Goal: Contribute content: Contribute content

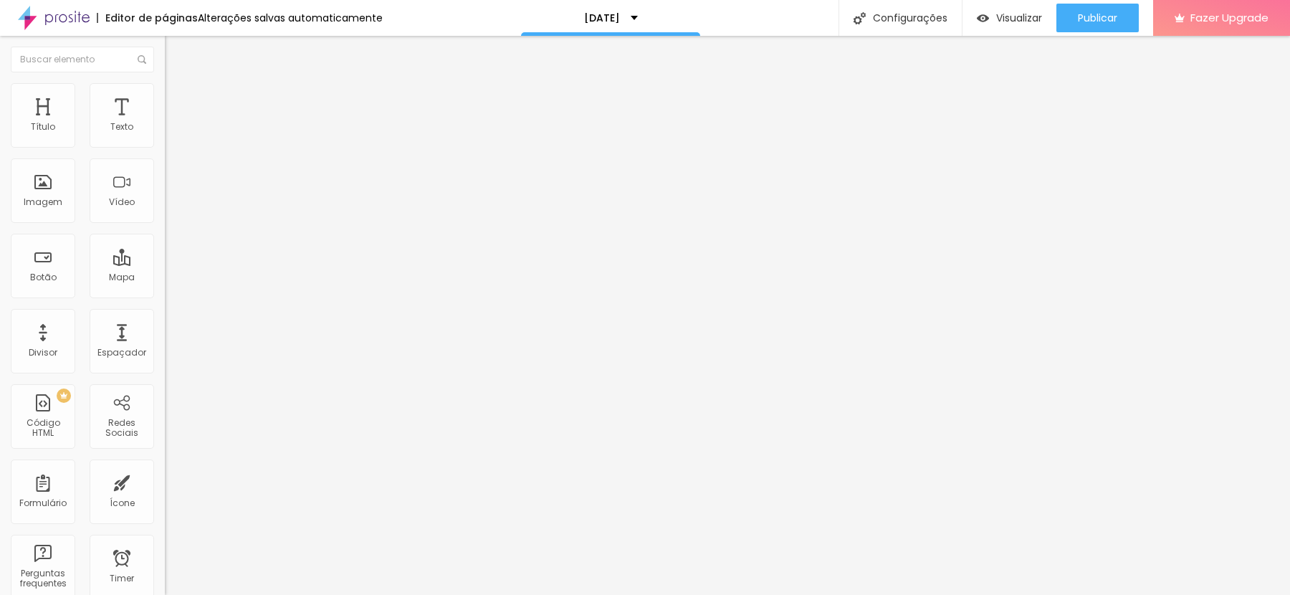
click at [165, 135] on input "https://www.youtube.com/shorts/BVT1I1vvkPk" at bounding box center [251, 127] width 172 height 14
paste input "youtu.be/X8c7f2rjkG4?si=8P2dcj3GB7wxdOs1"
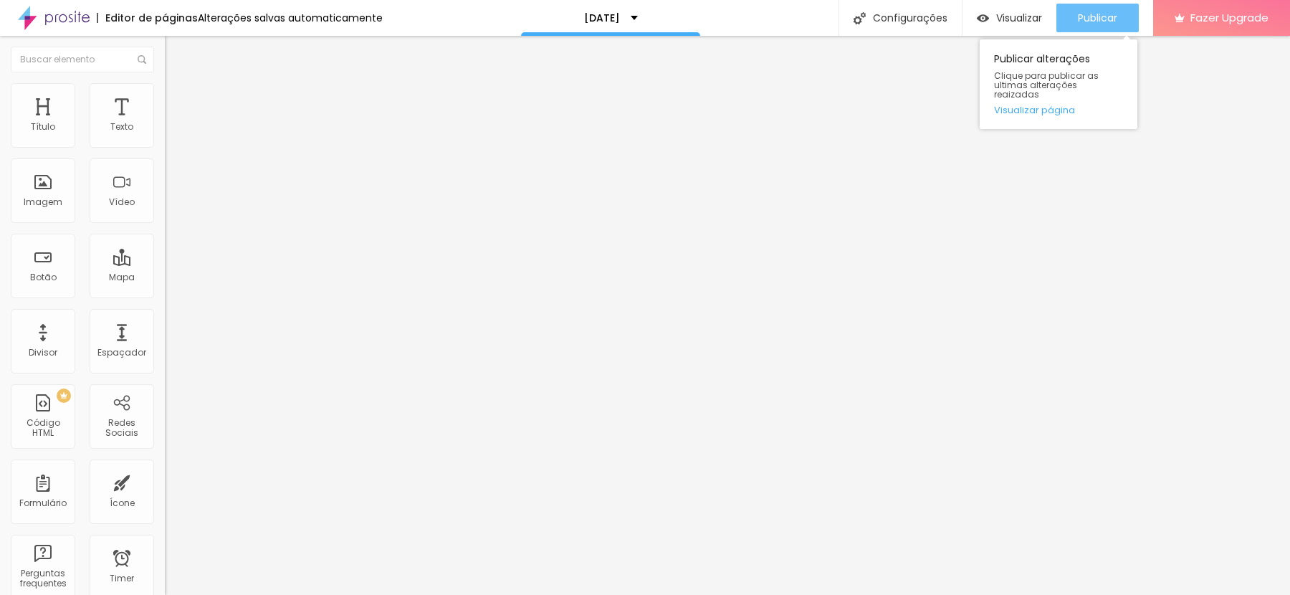
type input "[URL][DOMAIN_NAME]"
click at [1103, 18] on span "Publicar" at bounding box center [1097, 17] width 39 height 11
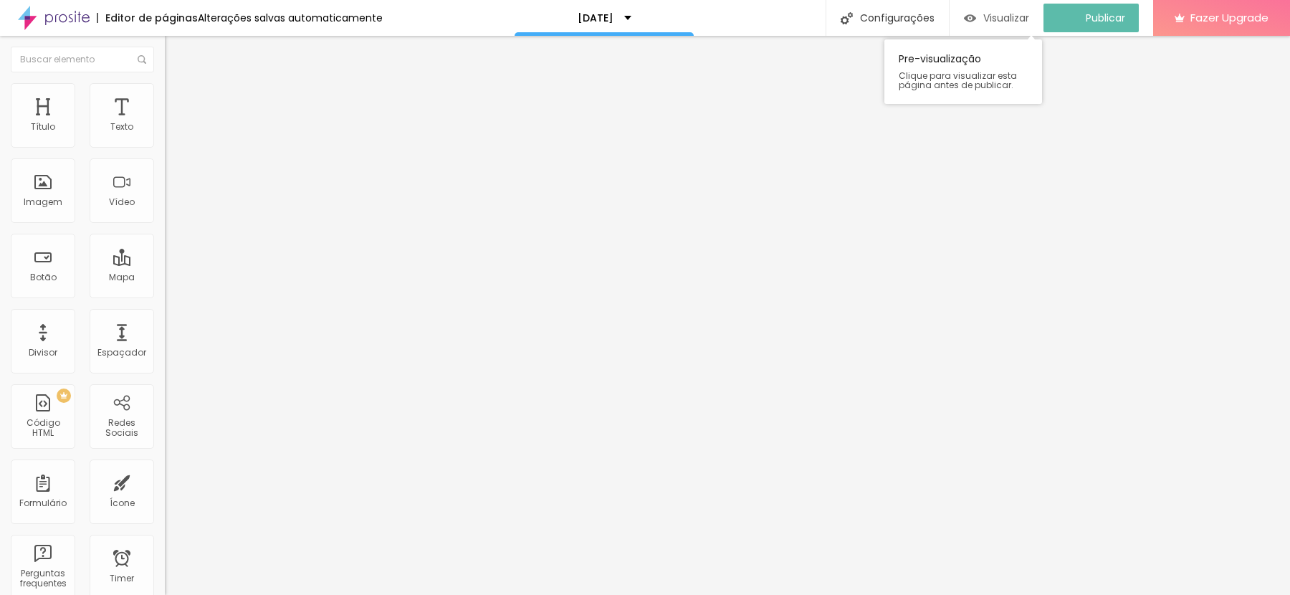
click at [1024, 18] on span "Visualizar" at bounding box center [1007, 17] width 46 height 11
click at [165, 270] on div at bounding box center [247, 270] width 165 height 0
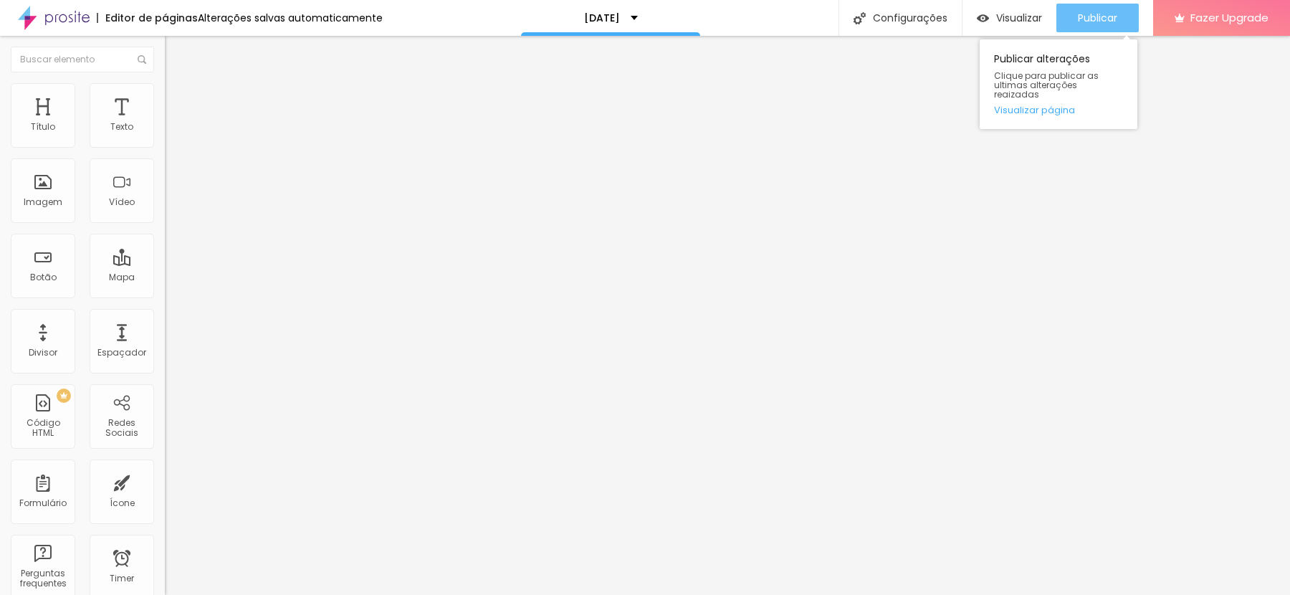
click at [1101, 22] on span "Publicar" at bounding box center [1097, 17] width 39 height 11
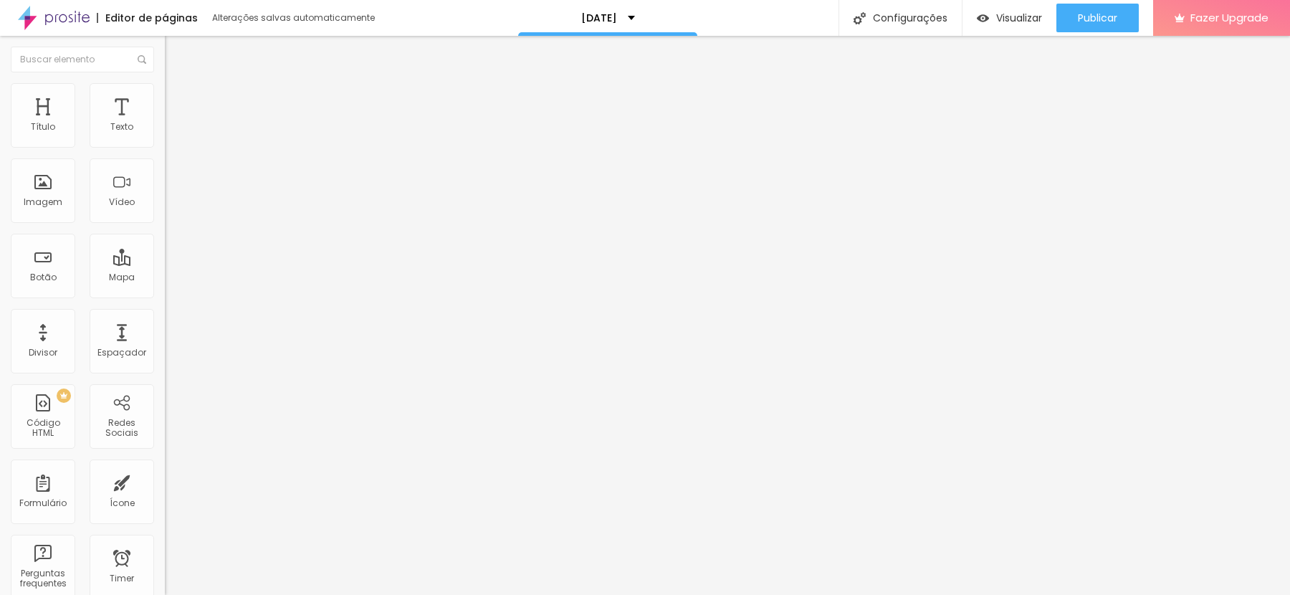
click at [165, 278] on div at bounding box center [247, 278] width 165 height 0
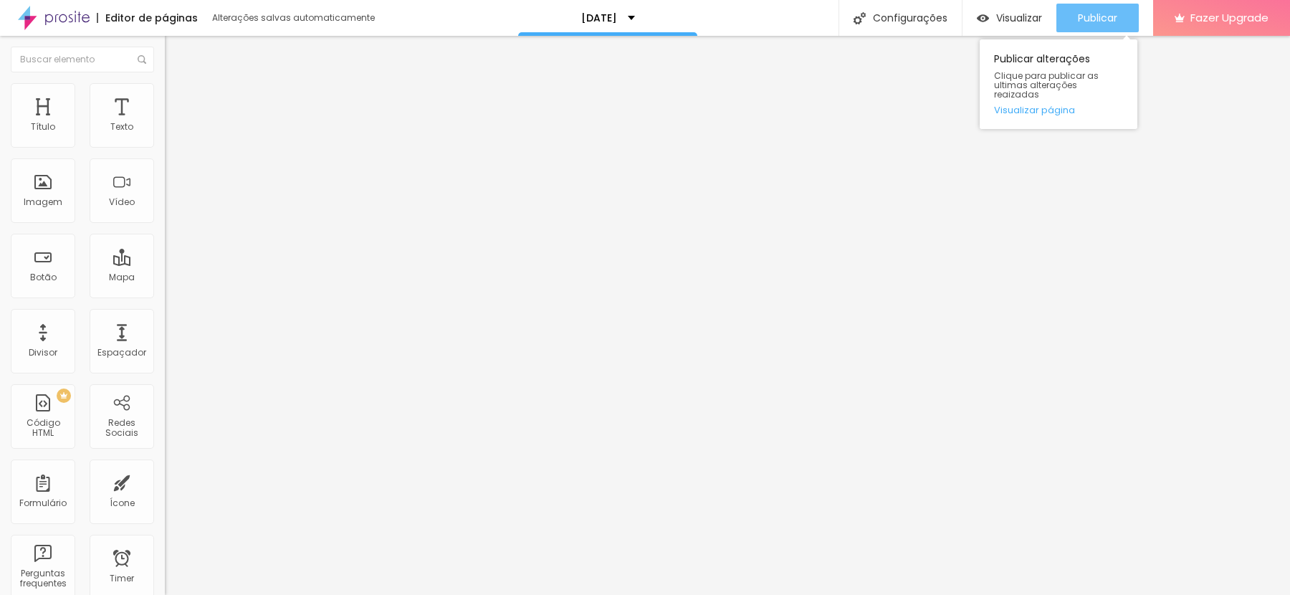
click at [1105, 14] on span "Publicar" at bounding box center [1097, 17] width 39 height 11
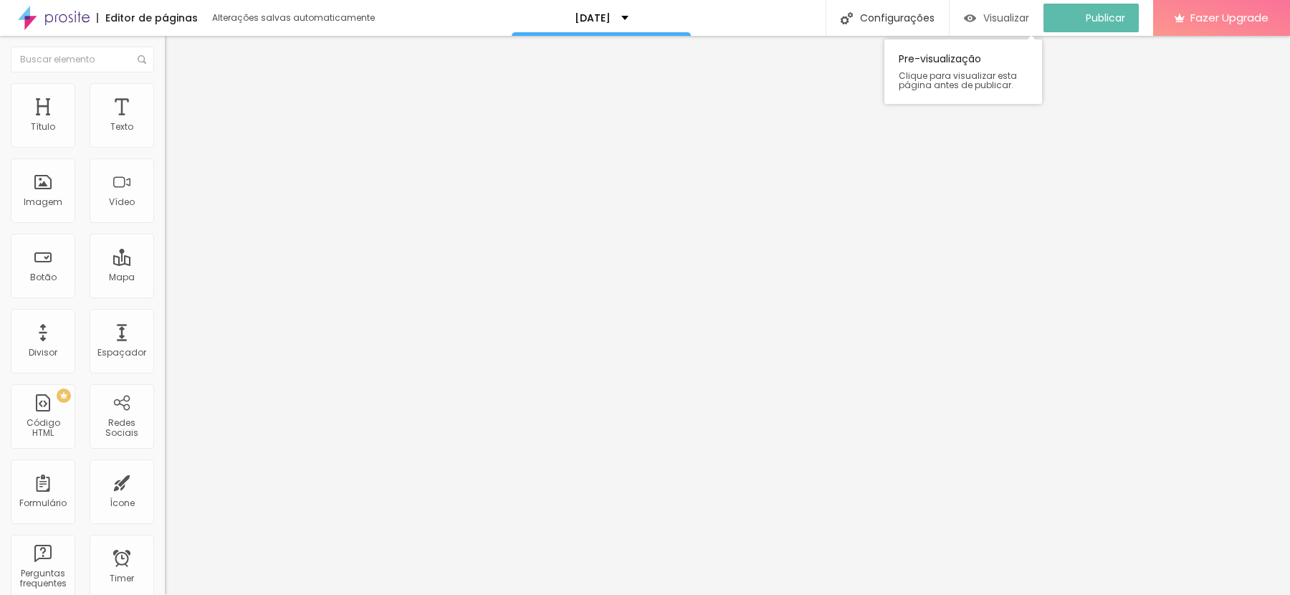
click at [997, 16] on span "Visualizar" at bounding box center [1007, 17] width 46 height 11
click at [165, 214] on span "4:3 Standard" at bounding box center [194, 208] width 58 height 12
click at [165, 232] on span "Wide" at bounding box center [176, 225] width 22 height 12
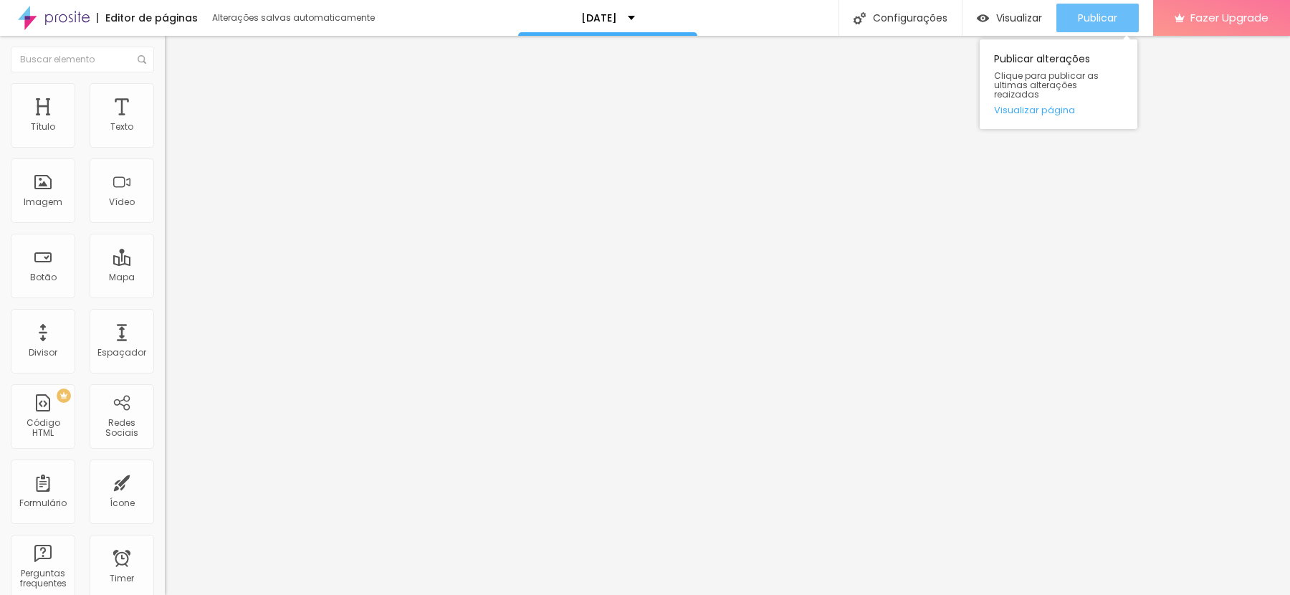
click at [1082, 29] on div "Publicar" at bounding box center [1097, 18] width 39 height 29
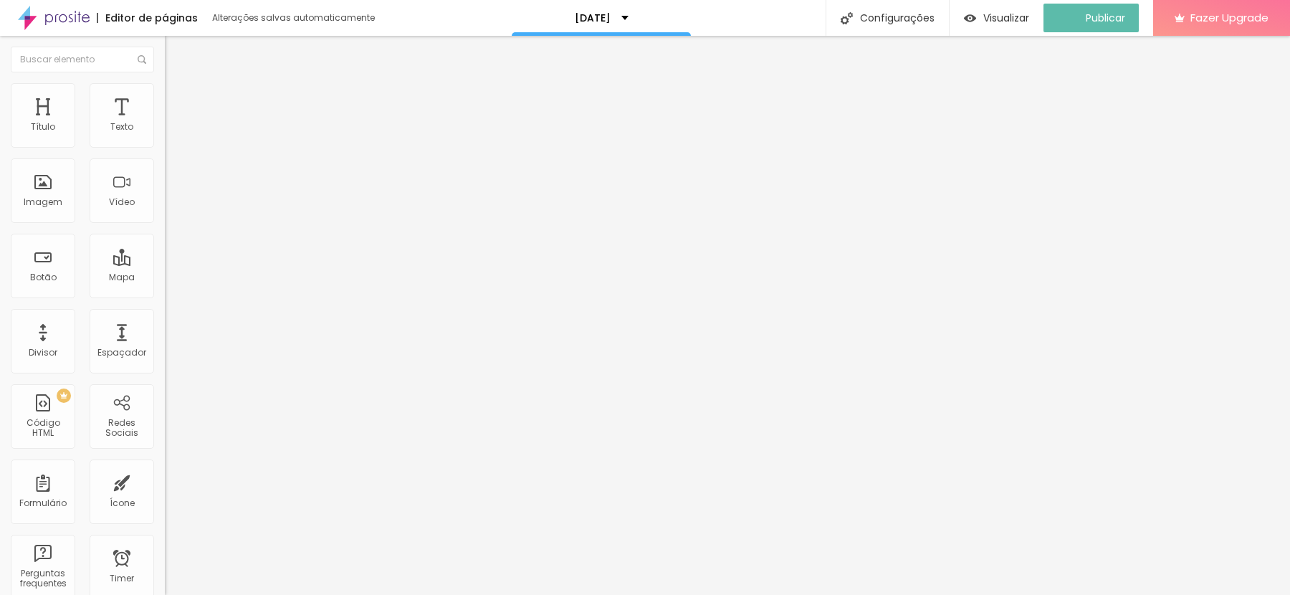
click at [165, 93] on li "Estilo" at bounding box center [247, 90] width 165 height 14
click at [165, 98] on img at bounding box center [171, 104] width 13 height 13
click at [1008, 19] on span "Visualizar" at bounding box center [1020, 17] width 46 height 11
click at [165, 90] on img at bounding box center [171, 89] width 13 height 13
click at [165, 83] on li "Conteúdo" at bounding box center [247, 76] width 165 height 14
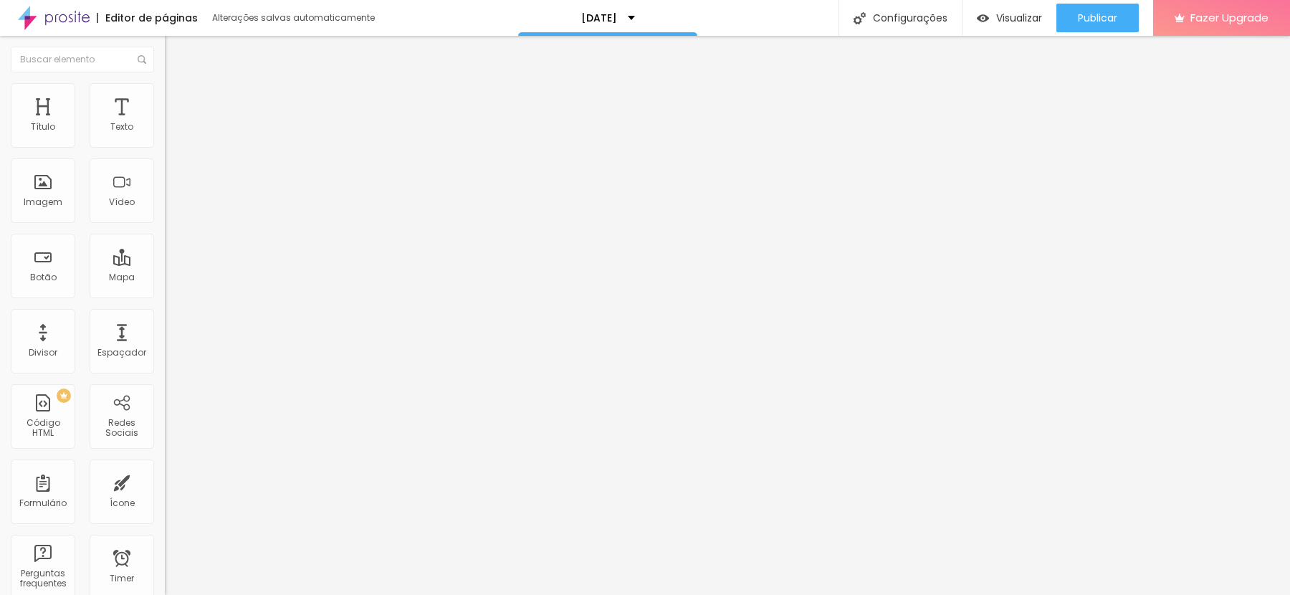
click at [165, 214] on div "Proporção 16:9 Wide Ultrawide 21:9 Wide 16:9 Standard 4:3 Vertical 1 3:4 Vertic…" at bounding box center [247, 228] width 165 height 65
click at [165, 214] on span "16:9 Wide" at bounding box center [185, 208] width 41 height 12
click at [206, 223] on span "21:9" at bounding box center [214, 217] width 16 height 12
click at [165, 229] on div "Ultrawide 21:9 Wide 16:9 Standard 4:3 Vertical 1 3:4 Vertical 2 9:16" at bounding box center [247, 237] width 165 height 48
click at [165, 214] on span "21:9 Ultrawide" at bounding box center [194, 208] width 59 height 12
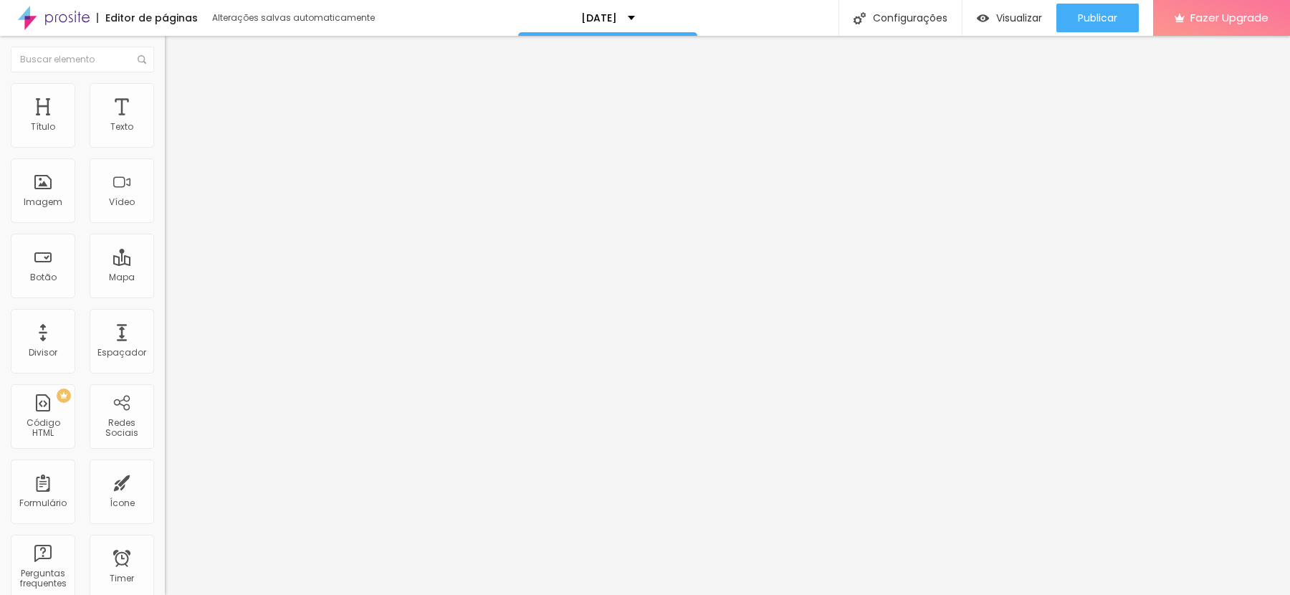
click at [165, 214] on span "21:9 Ultrawide" at bounding box center [194, 208] width 59 height 12
click at [208, 245] on span "4:3" at bounding box center [214, 239] width 13 height 12
click at [187, 232] on span "16:9" at bounding box center [195, 225] width 16 height 12
click at [165, 502] on div "Editar Vídeo Conteúdo Estilo Avançado URL do vídeo [URL][DOMAIN_NAME] Alinhamen…" at bounding box center [247, 315] width 165 height 559
click at [165, 93] on li "Estilo" at bounding box center [247, 90] width 165 height 14
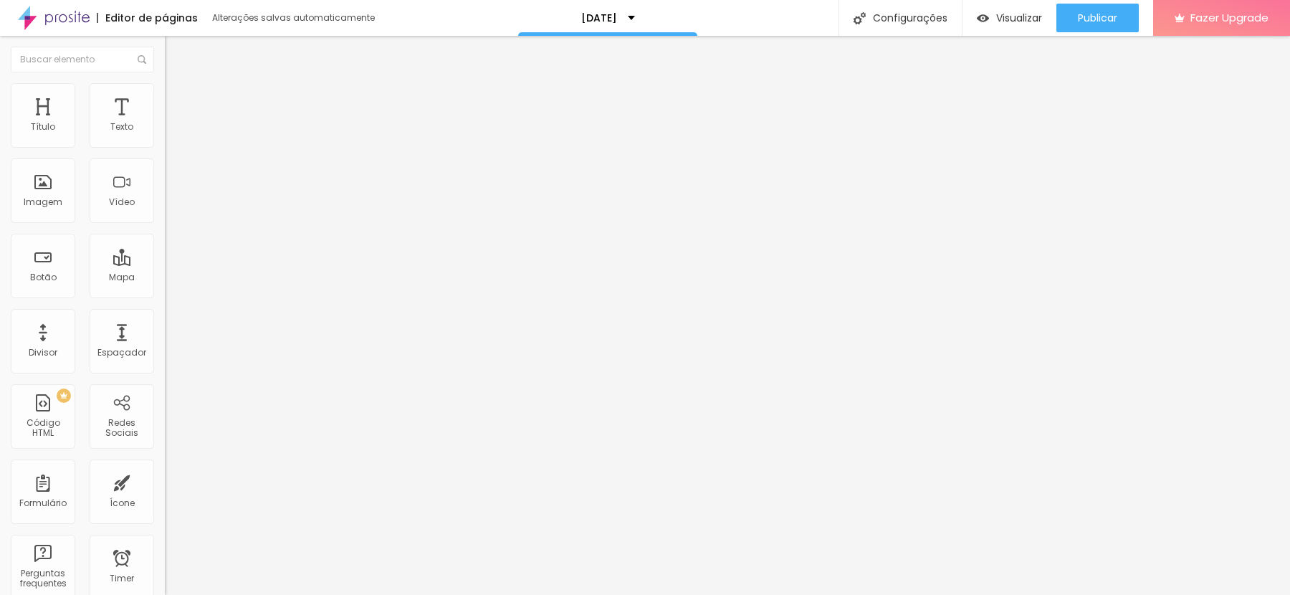
click at [165, 98] on li "Avançado" at bounding box center [247, 105] width 165 height 14
click at [165, 91] on img at bounding box center [171, 89] width 13 height 13
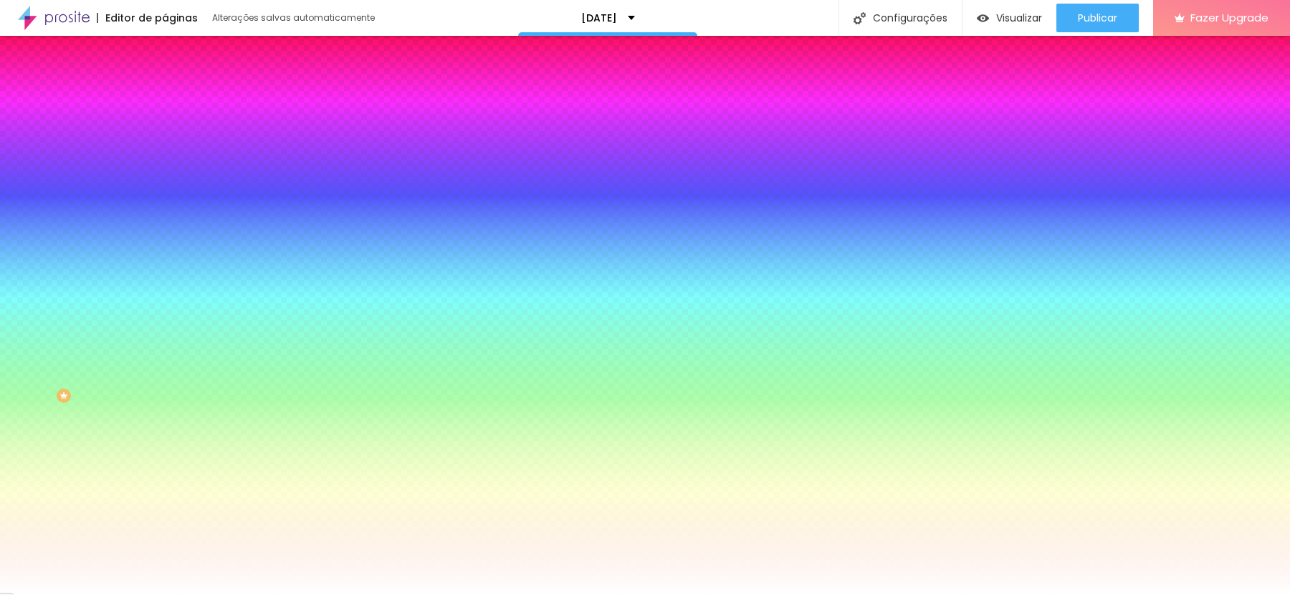
click at [165, 82] on img at bounding box center [171, 75] width 13 height 13
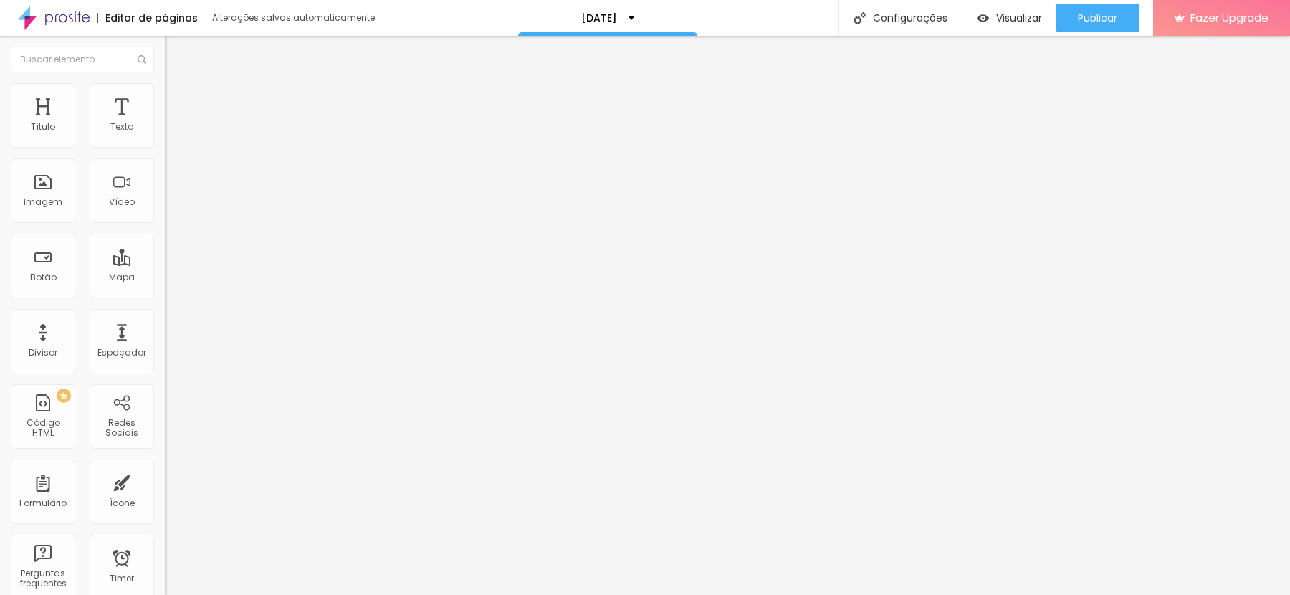
click at [165, 135] on input "Click me" at bounding box center [251, 127] width 172 height 14
type input "Ainda ficou alguma dúvida? Entre em contato clicando aqui!"
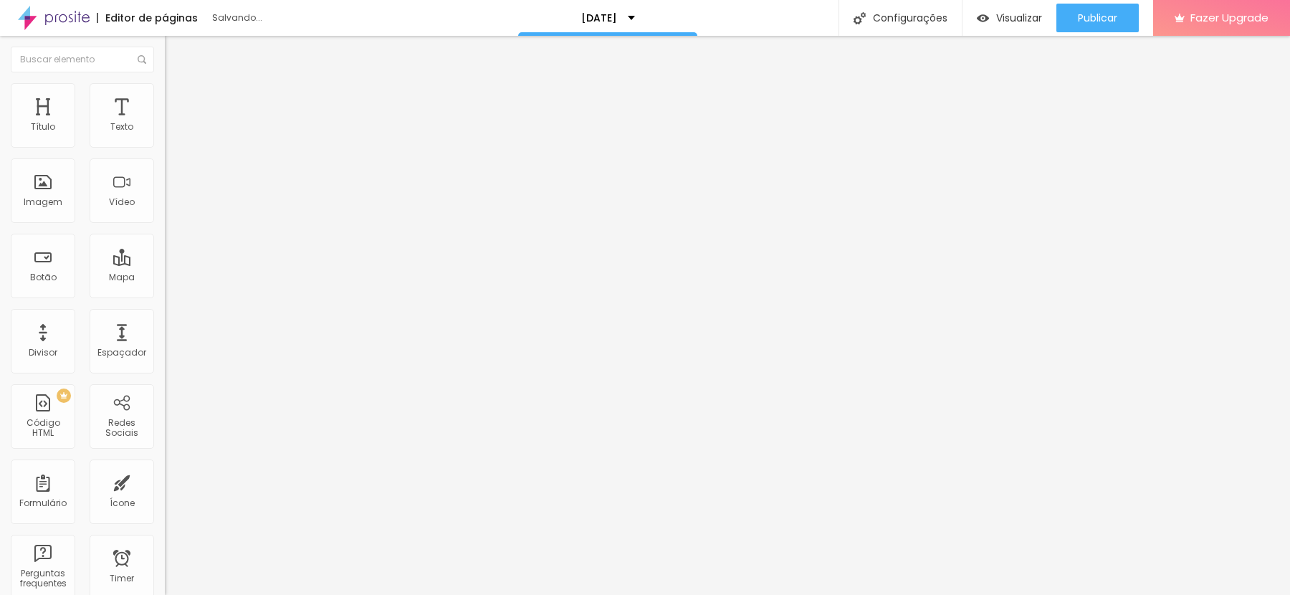
click at [165, 83] on li "Estilo" at bounding box center [247, 90] width 165 height 14
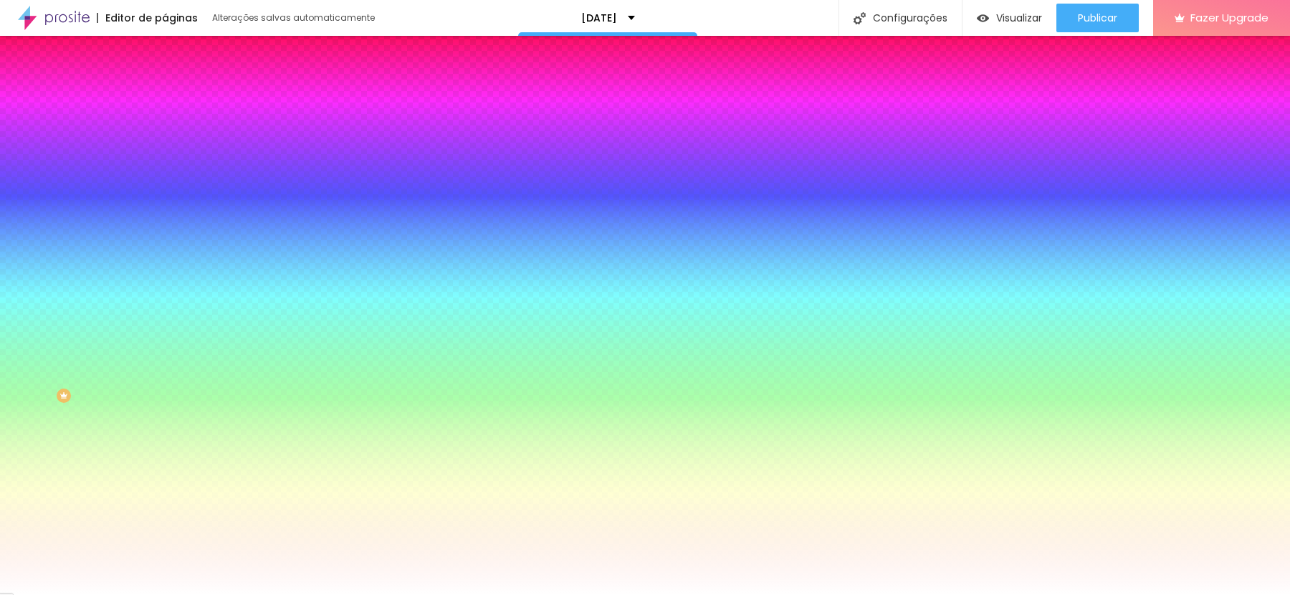
click at [171, 218] on icon "button" at bounding box center [175, 222] width 9 height 9
type input "1"
type input "20"
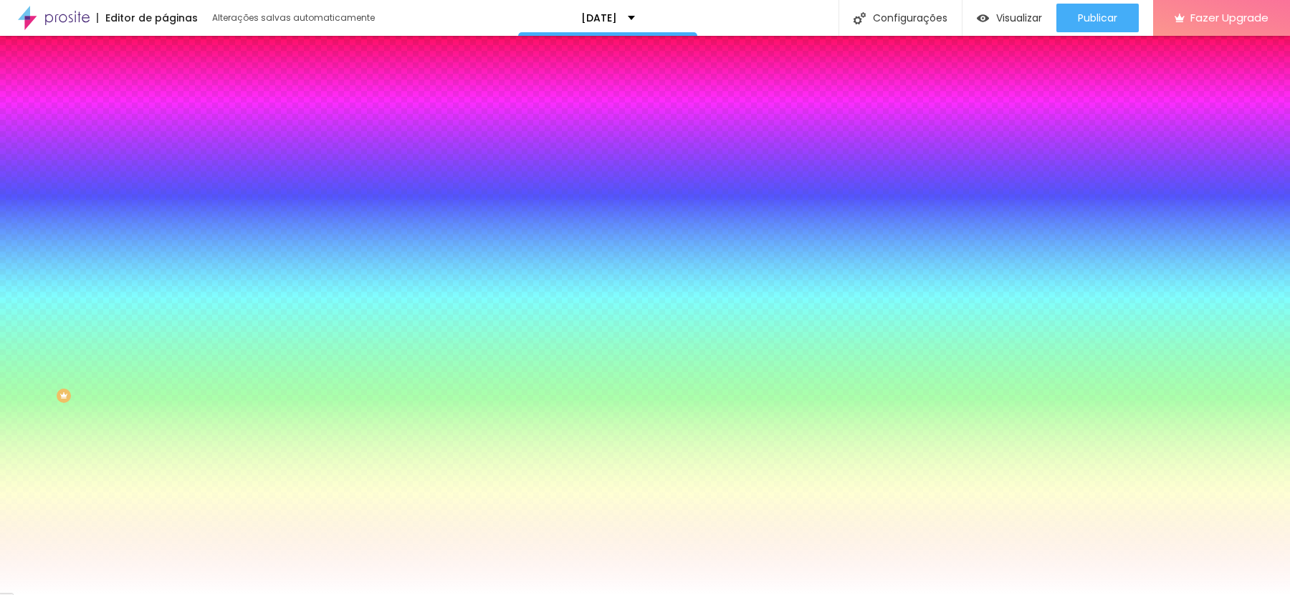
type input "26"
type input "30"
drag, startPoint x: 157, startPoint y: 264, endPoint x: 457, endPoint y: 293, distance: 301.1
type input "30"
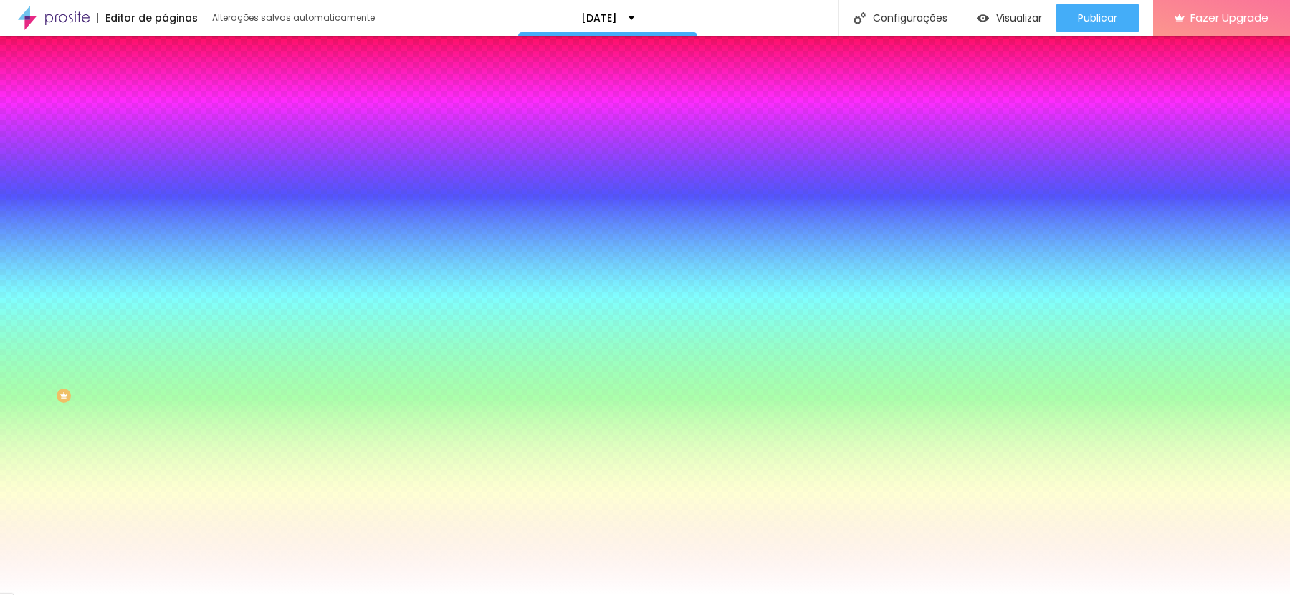
click at [1196, 594] on div at bounding box center [645, 595] width 1290 height 0
